Goal: Find specific page/section: Find specific page/section

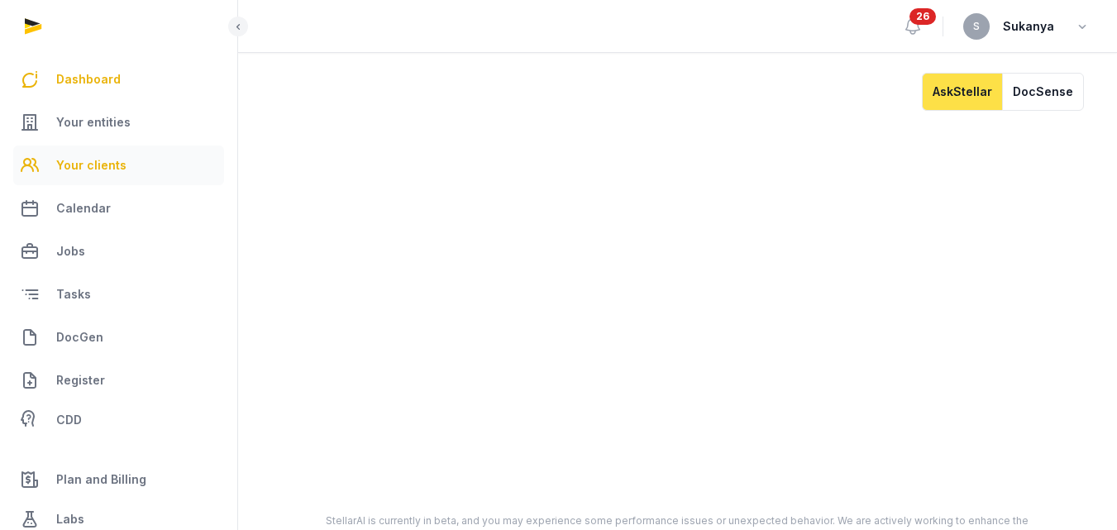
click at [113, 160] on span "Your clients" at bounding box center [91, 165] width 70 height 20
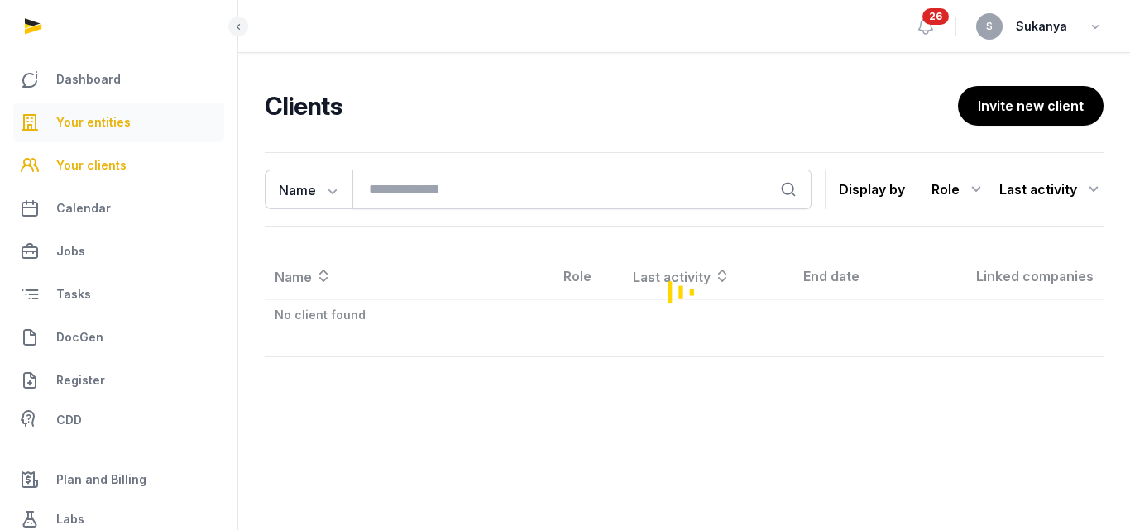
click at [132, 130] on link "Your entities" at bounding box center [118, 123] width 211 height 40
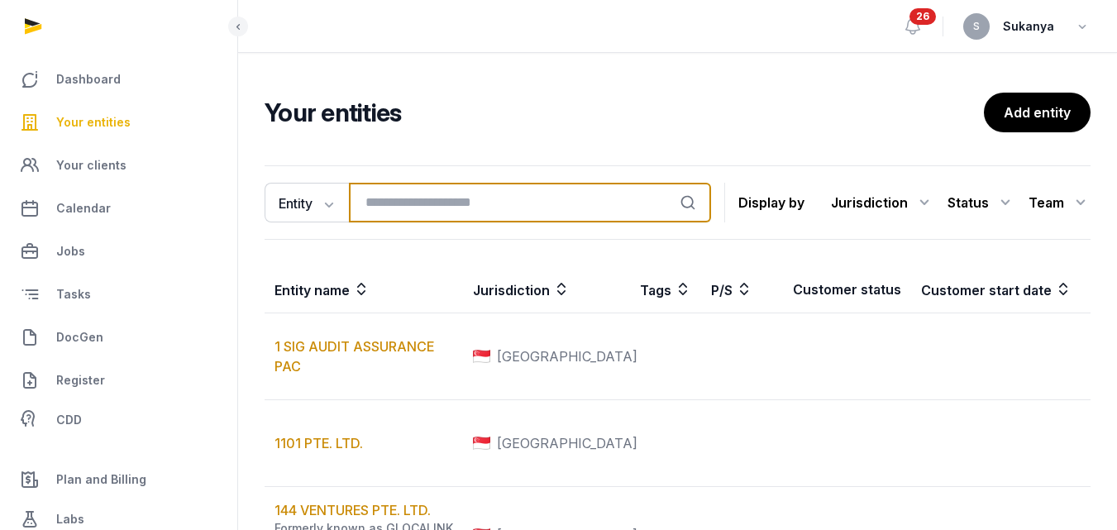
click at [426, 189] on input "search" at bounding box center [530, 203] width 362 height 40
type input "****"
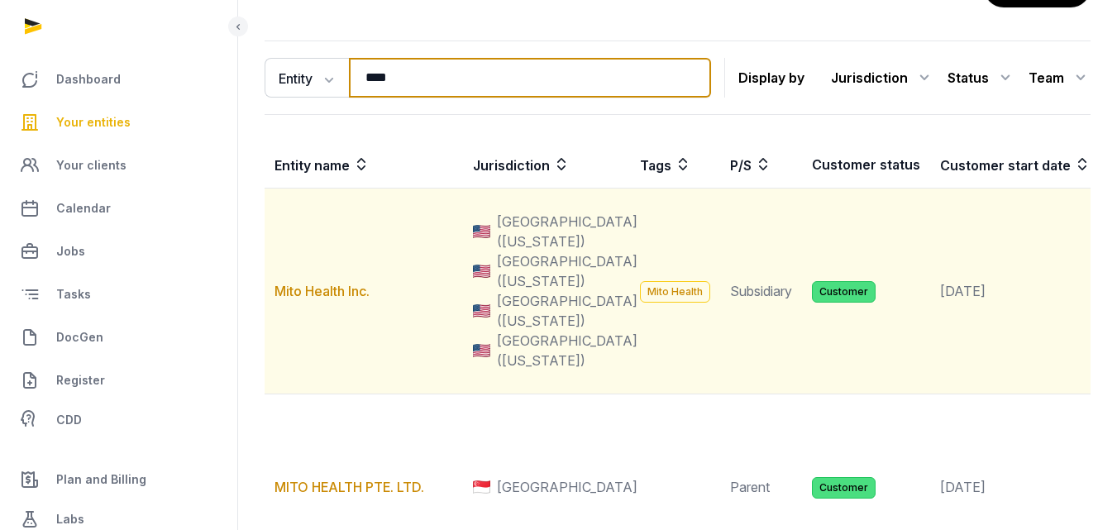
scroll to position [165, 0]
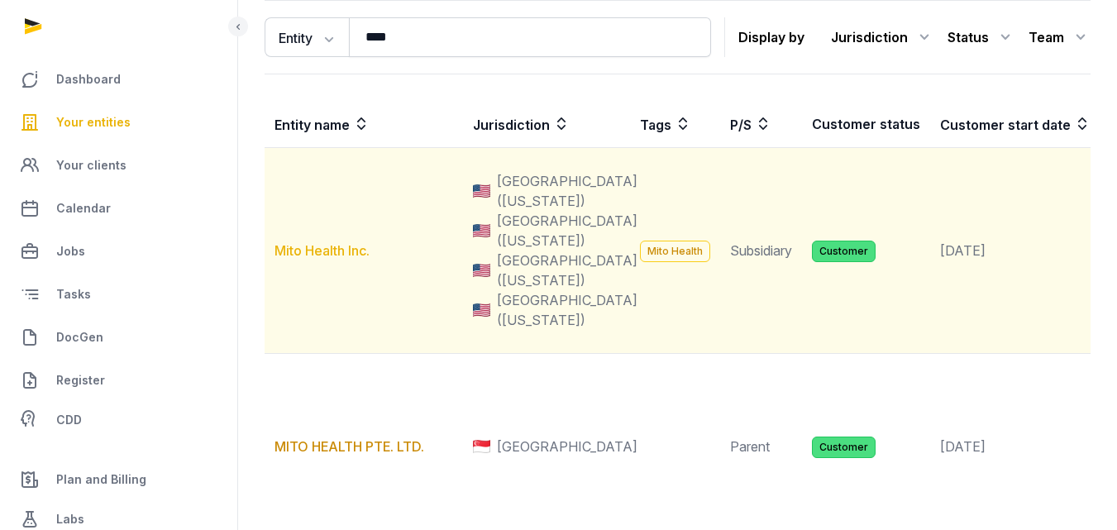
click at [338, 259] on link "Mito Health Inc." at bounding box center [322, 250] width 95 height 17
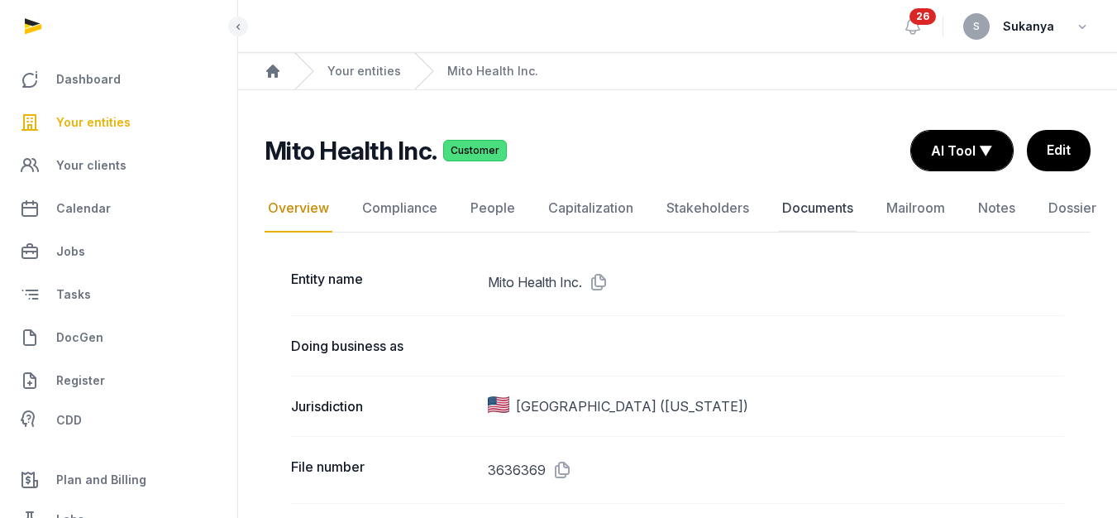
click at [804, 213] on link "Documents" at bounding box center [818, 208] width 78 height 48
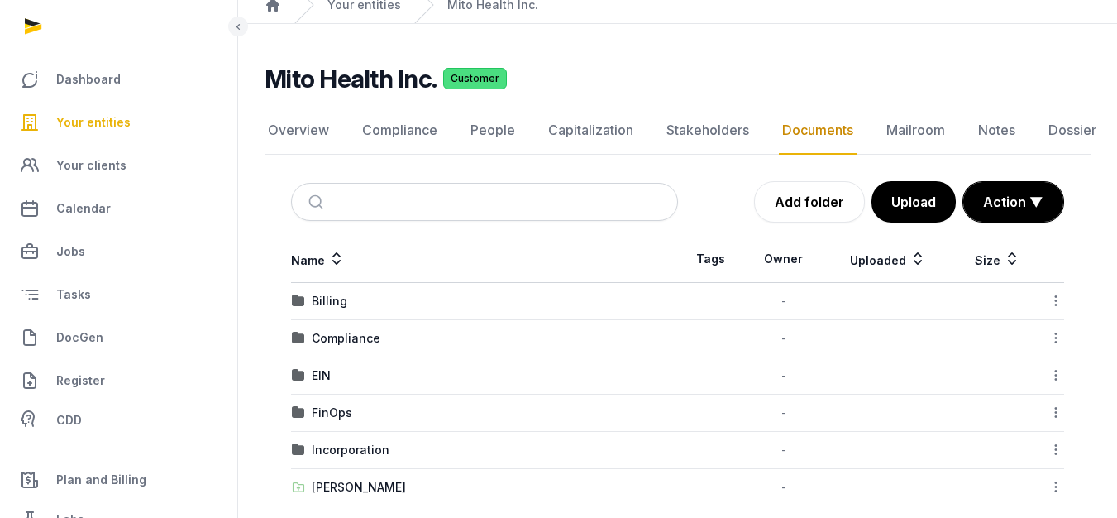
scroll to position [87, 0]
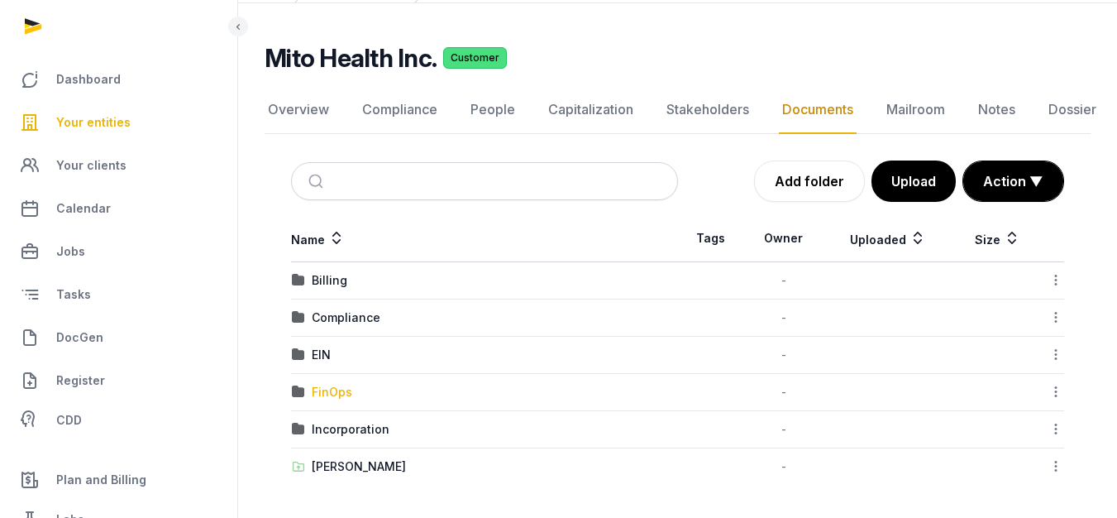
click at [324, 387] on div "FinOps" at bounding box center [332, 392] width 41 height 17
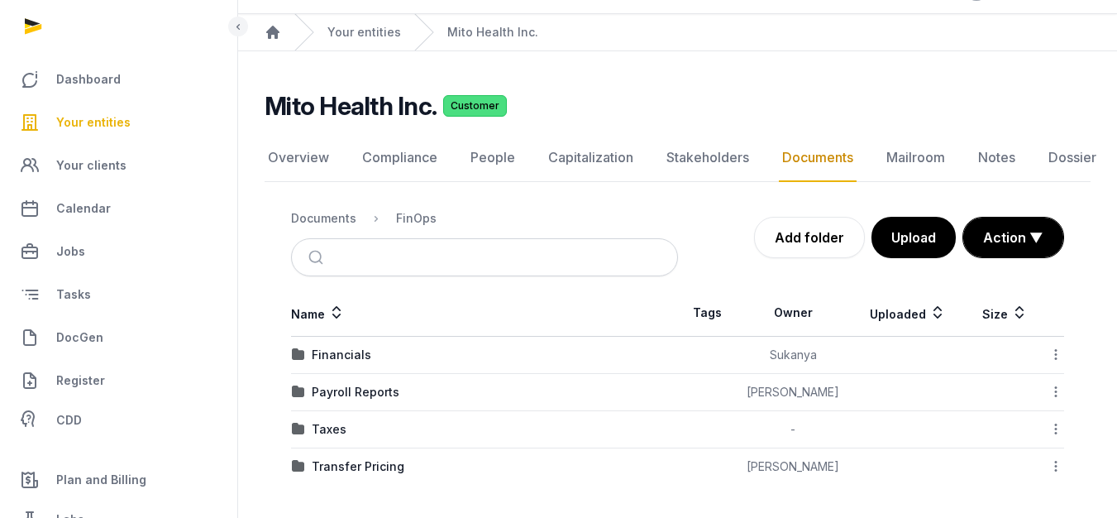
scroll to position [39, 0]
click at [358, 393] on div "Payroll Reports" at bounding box center [356, 392] width 88 height 17
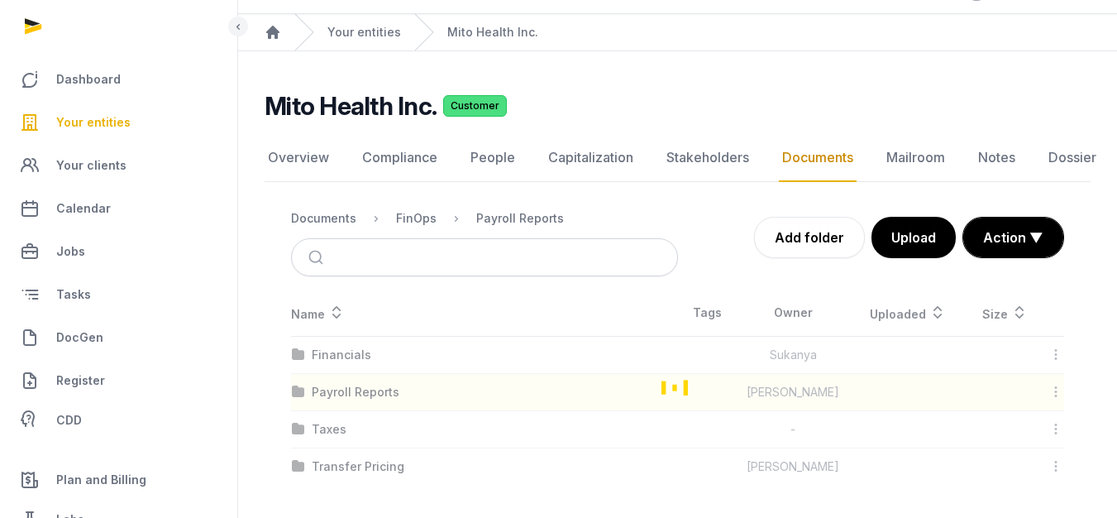
scroll to position [12, 0]
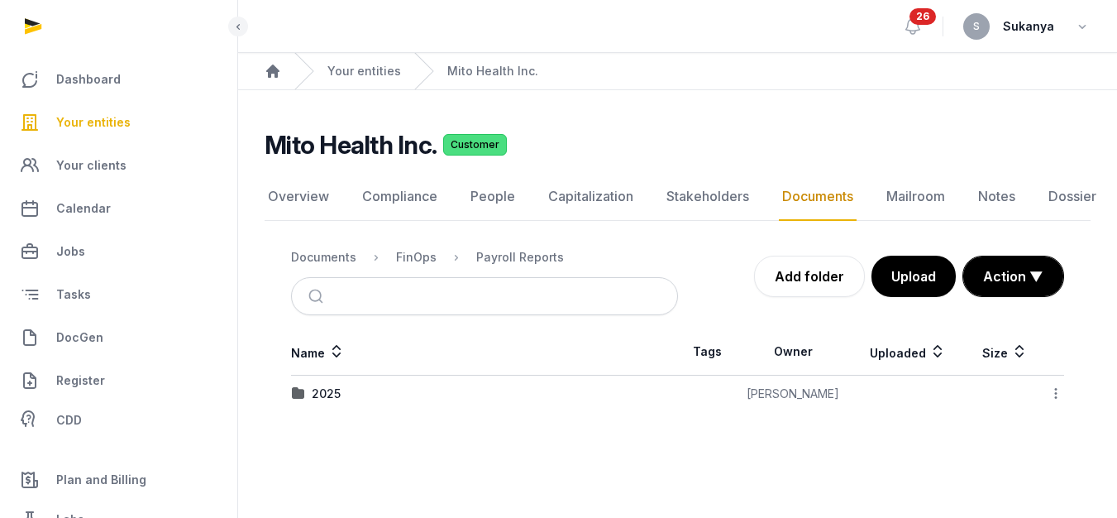
click at [301, 387] on img at bounding box center [298, 393] width 13 height 13
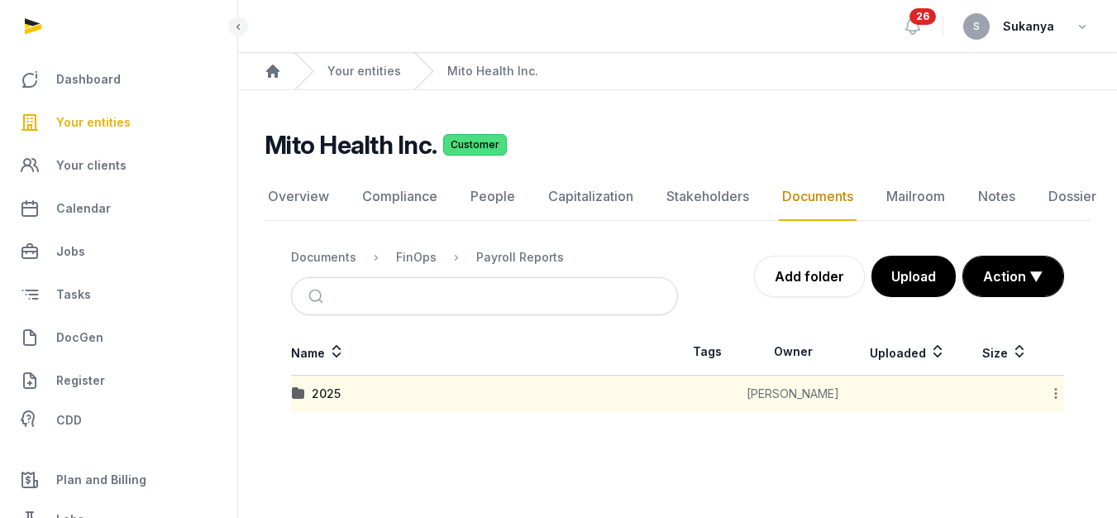
click at [309, 385] on div "2025" at bounding box center [484, 393] width 385 height 17
click at [342, 385] on div "2025" at bounding box center [484, 393] width 385 height 17
click at [322, 385] on div "2025" at bounding box center [326, 393] width 29 height 17
